Goal: Find specific page/section: Find specific page/section

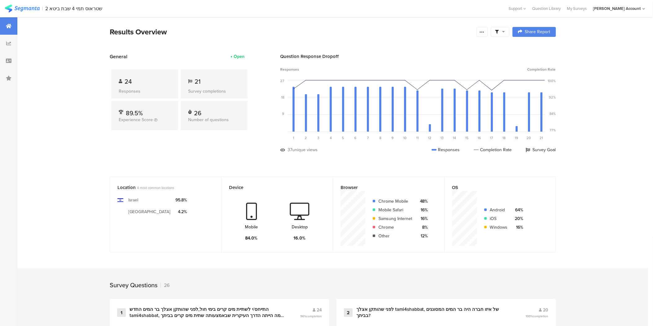
click at [24, 7] on img at bounding box center [22, 9] width 35 height 8
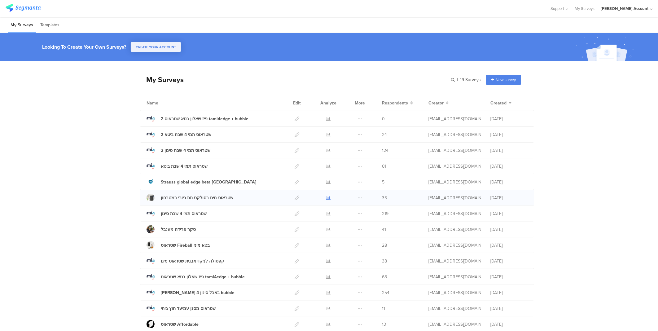
click at [326, 199] on icon at bounding box center [328, 198] width 5 height 5
